Goal: Task Accomplishment & Management: Complete application form

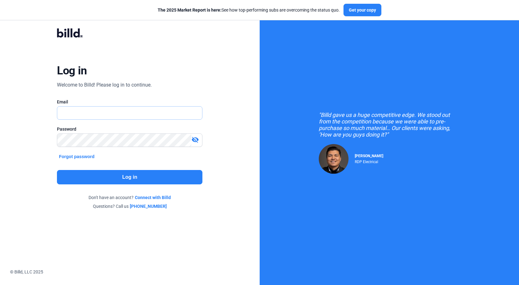
type input "[PERSON_NAME][EMAIL_ADDRESS][DOMAIN_NAME]"
click at [125, 179] on button "Log in" at bounding box center [129, 177] width 145 height 14
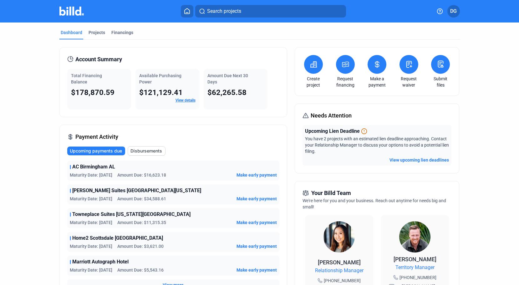
click at [254, 176] on span "Make early payment" at bounding box center [256, 175] width 40 height 6
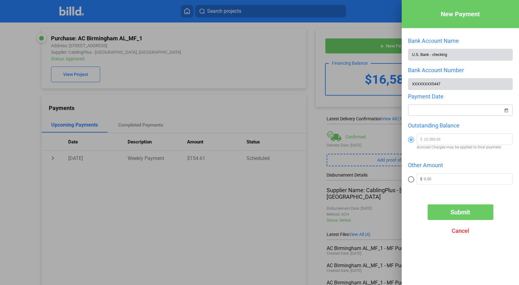
click at [440, 112] on div "New Payment Bank Account Name U.S. Bank - checking Bank Account Number XXXXXXXX…" at bounding box center [259, 142] width 519 height 285
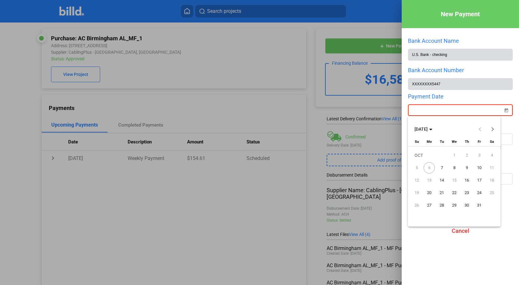
click at [440, 167] on span "7" at bounding box center [441, 167] width 11 height 11
type input "[DATE]"
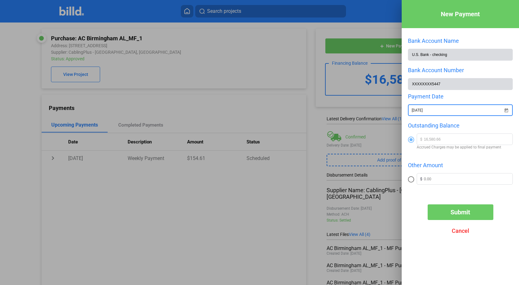
click at [410, 180] on span at bounding box center [411, 179] width 6 height 6
click at [410, 180] on input "radio" at bounding box center [411, 179] width 6 height 6
radio input "true"
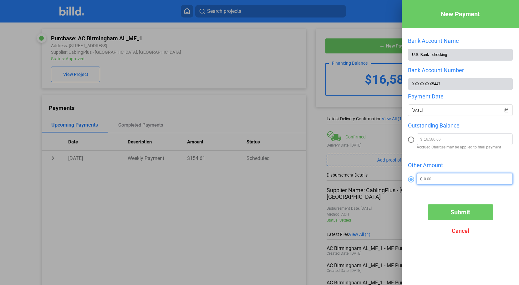
click at [446, 180] on input "text" at bounding box center [468, 178] width 89 height 9
type input "5,000"
click at [460, 217] on button "Submit" at bounding box center [461, 213] width 66 height 16
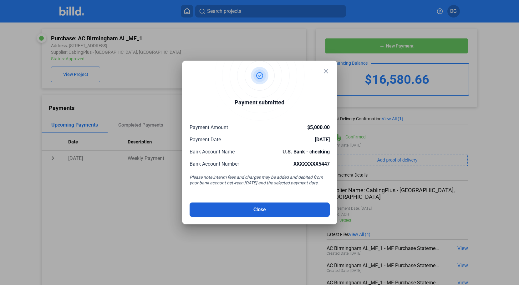
click at [265, 210] on button "Close" at bounding box center [260, 210] width 140 height 14
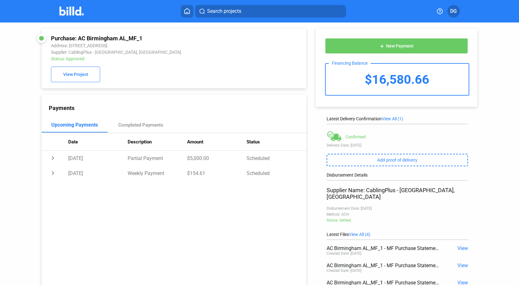
click at [186, 14] on button at bounding box center [187, 11] width 13 height 13
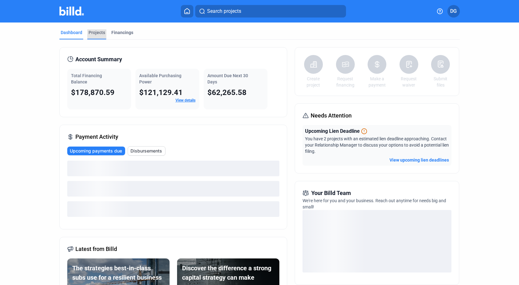
click at [94, 34] on div "Projects" at bounding box center [97, 32] width 17 height 6
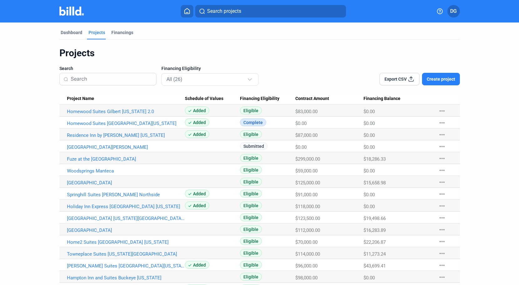
click at [95, 78] on input at bounding box center [112, 79] width 82 height 13
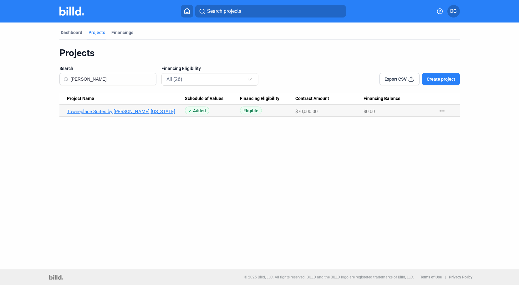
type input "[PERSON_NAME]"
click at [137, 113] on link "Towneplace Suites by [PERSON_NAME] [US_STATE]" at bounding box center [126, 112] width 118 height 6
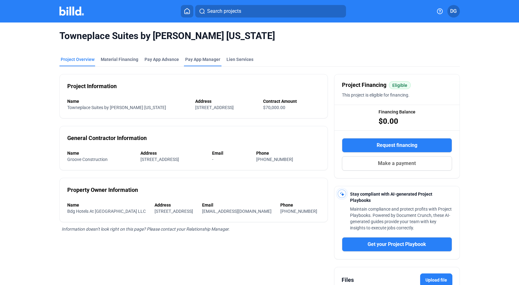
click at [198, 60] on span "Pay App Manager" at bounding box center [202, 59] width 35 height 6
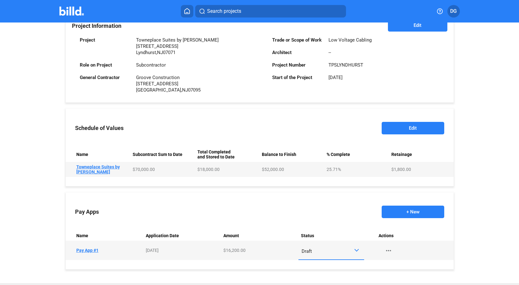
scroll to position [170, 0]
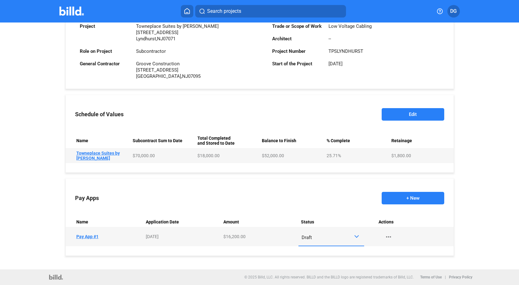
click at [314, 236] on div "Draft" at bounding box center [328, 236] width 53 height 8
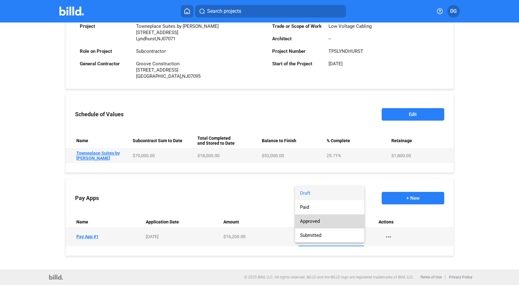
click at [313, 222] on span "Approved" at bounding box center [310, 222] width 20 height 6
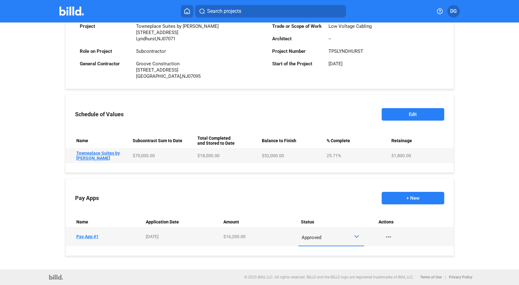
click at [408, 198] on button "+ New" at bounding box center [413, 198] width 63 height 13
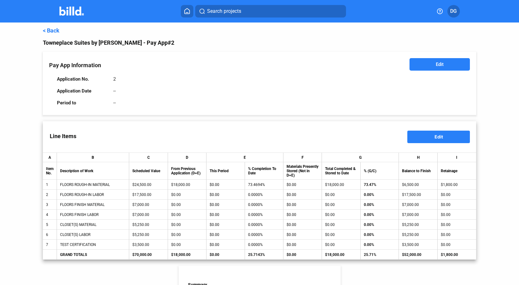
click at [435, 136] on span "Edit" at bounding box center [439, 136] width 8 height 5
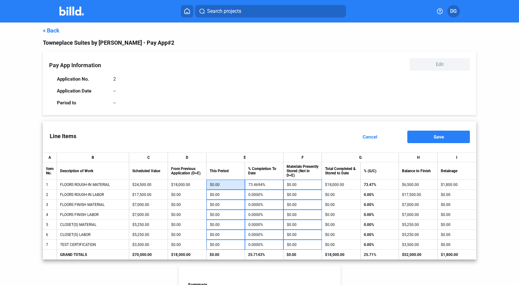
click at [225, 183] on input "$0.00" at bounding box center [226, 184] width 32 height 9
type input "6"
type input "73.4939%"
type input "65"
type input "73.7347%"
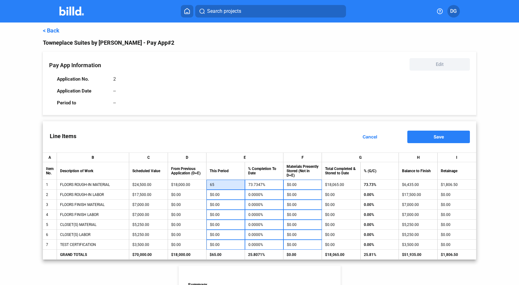
type input "650"
type input "76.1224%"
type input "6,500"
type input "100.0000%"
type input "$6,500.00"
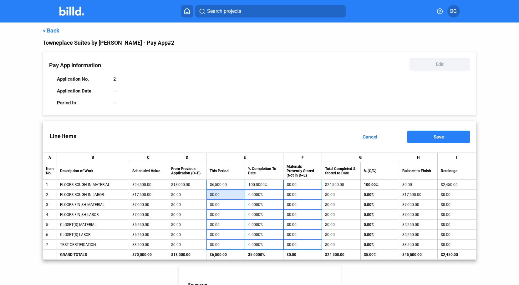
click at [234, 195] on input "$0.00" at bounding box center [226, 194] width 32 height 9
type input "1"
type input "0.0057%"
type input "17"
type input "0.0971%"
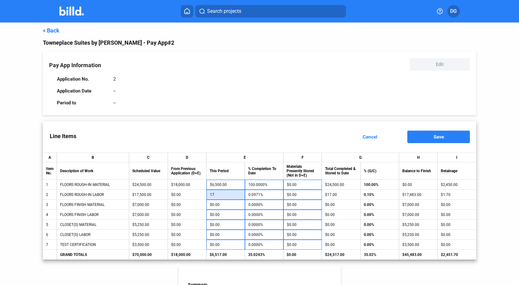
type input "175"
type input "1.0000%"
type input "1,750"
type input "10.0000%"
type input "17,500"
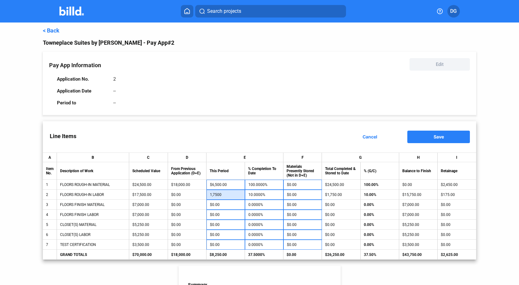
type input "100.0000%"
click at [215, 90] on div "Application Date --" at bounding box center [162, 91] width 211 height 12
click at [232, 194] on input "$17,500.00" at bounding box center [226, 194] width 32 height 9
type input "1"
type input "0.0057%"
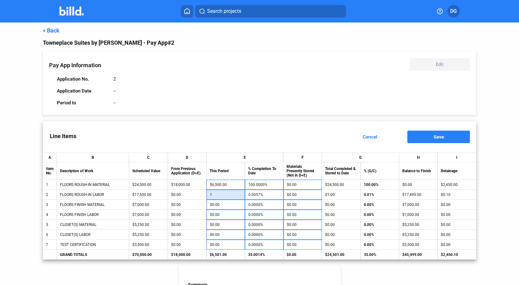
type input "10"
type input "0.0571%"
type input "100"
type input "0.5714%"
type input "1,000"
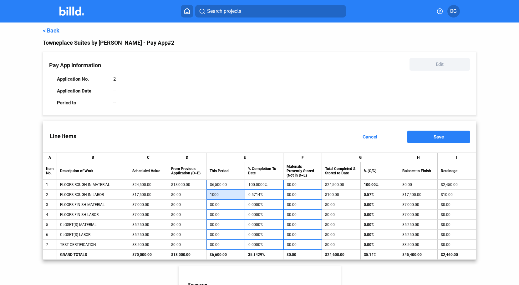
type input "5.7143%"
type input "10,000"
type input "57.1429%"
click at [333, 127] on div "Line Items Cancel Save" at bounding box center [259, 136] width 433 height 31
click at [235, 192] on input "$10,000.00" at bounding box center [226, 194] width 32 height 9
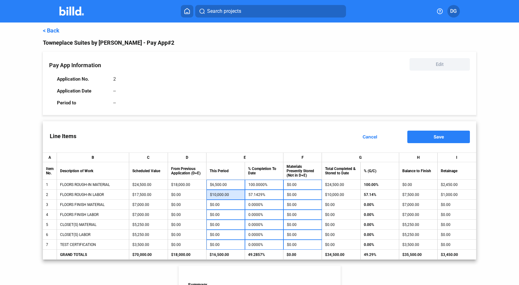
click at [235, 192] on input "$10,000.00" at bounding box center [226, 194] width 32 height 9
type input "1"
type input "0.0057%"
type input "11"
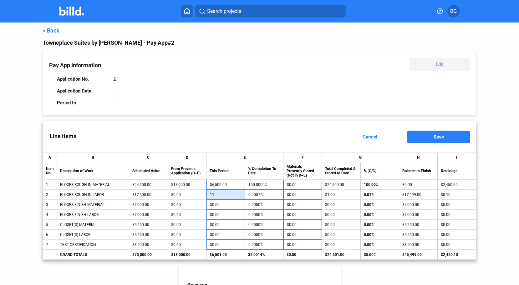
type input "0.0629%"
type input "110"
type input "0.6286%"
type input "1,100"
type input "6.2857%"
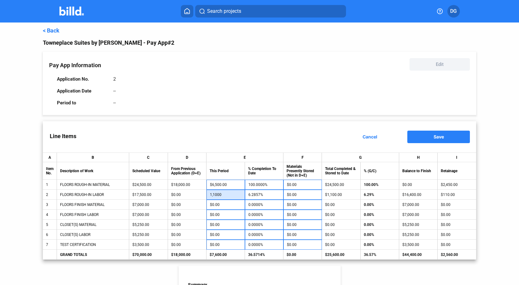
type input "11,000"
type input "62.8571%"
click at [436, 137] on span "Save" at bounding box center [439, 136] width 10 height 5
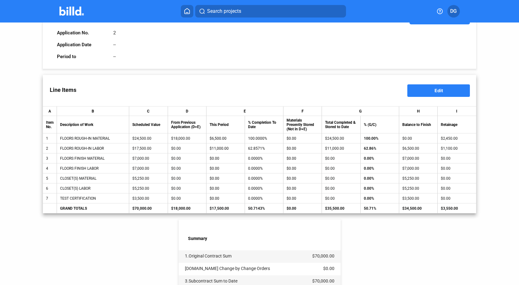
scroll to position [43, 0]
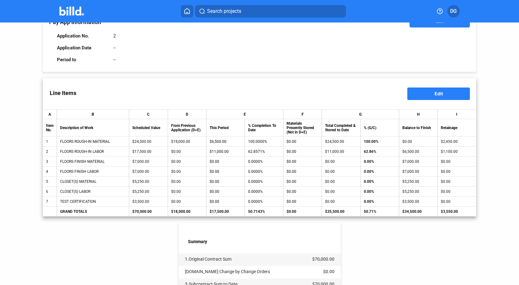
click at [437, 93] on span "Edit" at bounding box center [439, 93] width 8 height 5
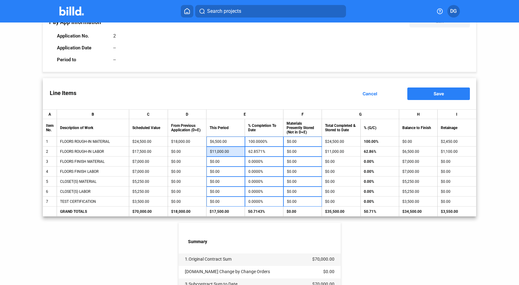
drag, startPoint x: 228, startPoint y: 152, endPoint x: 197, endPoint y: 152, distance: 30.3
click at [197, 152] on tr "2 FLOORS ROUGH-IN LABOR $17,500.00 $0.00 $11,000.00 62.8571% $0.00 $11,000.00 6…" at bounding box center [259, 152] width 433 height 10
type input "1,100.00"
type input "6.2857%"
type input "110.00"
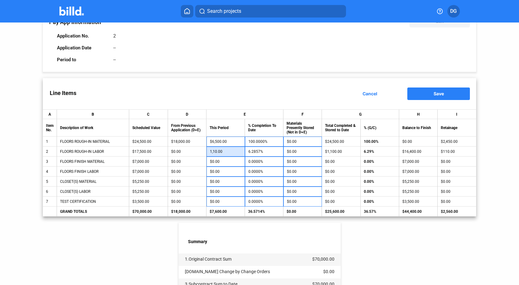
type input "0.6286%"
type input "11,000"
type input "62.8571%"
type input "1,100"
type input "6.2857%"
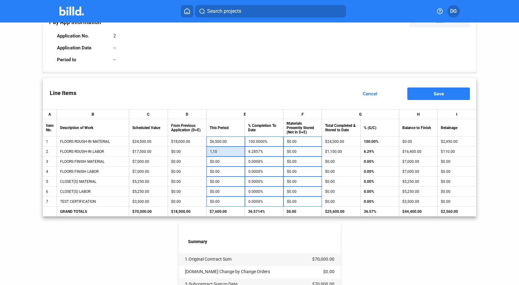
type input "110"
type input "0.6286%"
type input "11"
type input "0.0629%"
type input "1"
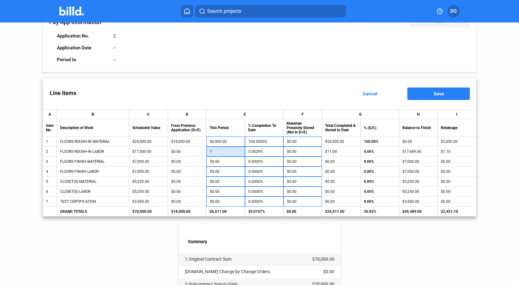
type input "0.0057%"
type input "0.0000%"
type input "1"
type input "0.0057%"
type input "12"
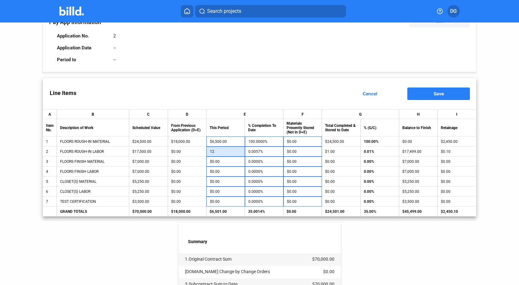
type input "0.0686%"
type input "120"
type input "0.6857%"
type input "1,200"
type input "6.8571%"
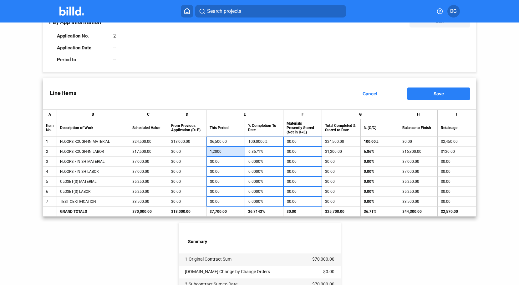
type input "12,000"
type input "68.5714%"
type input "$12,000.00"
click at [441, 93] on button "Save" at bounding box center [438, 94] width 63 height 13
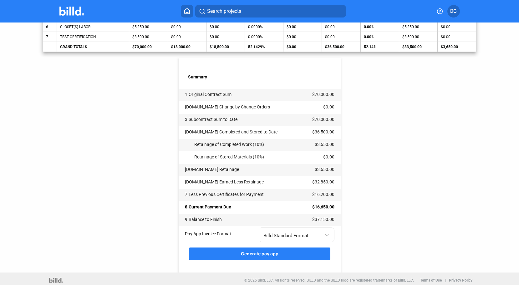
scroll to position [211, 0]
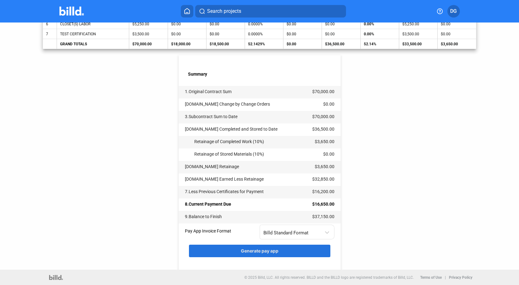
click at [255, 252] on span "Generate pay app" at bounding box center [260, 250] width 38 height 5
